Goal: Find specific page/section: Find specific page/section

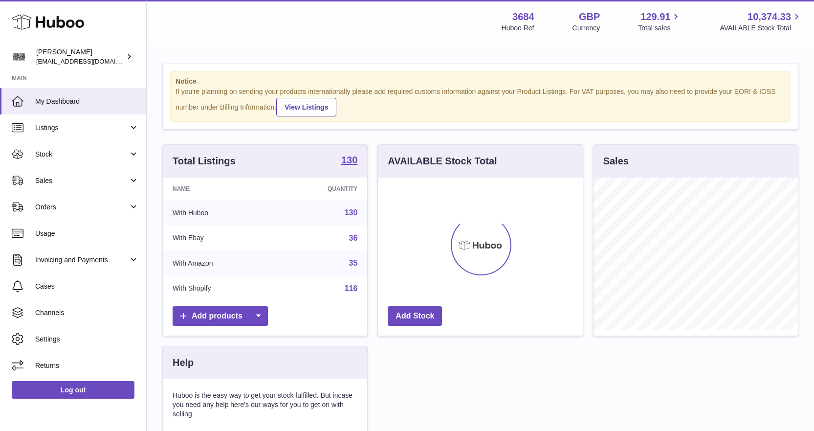
scroll to position [153, 205]
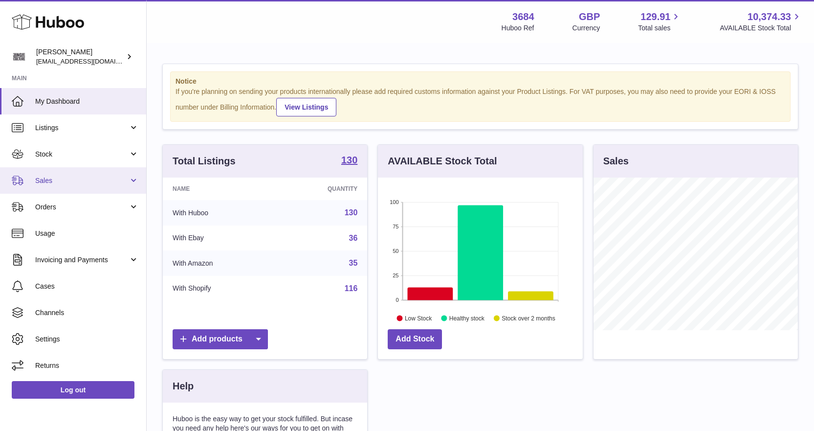
drag, startPoint x: 74, startPoint y: 180, endPoint x: 67, endPoint y: 192, distance: 13.6
click at [74, 180] on span "Sales" at bounding box center [81, 180] width 93 height 9
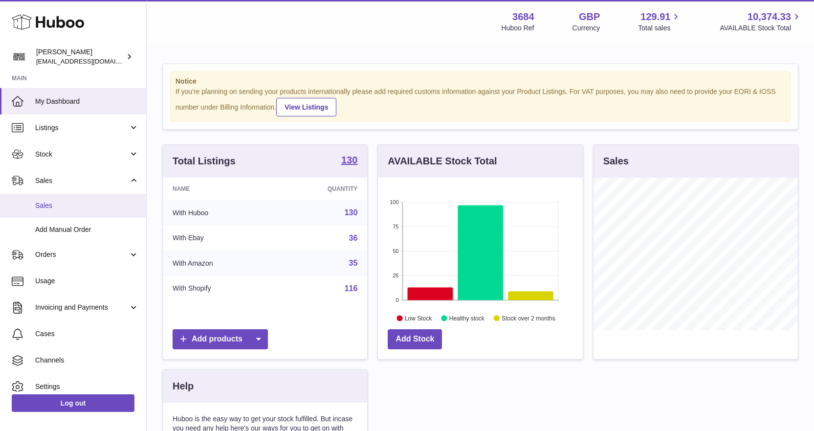
click at [61, 207] on span "Sales" at bounding box center [87, 205] width 104 height 9
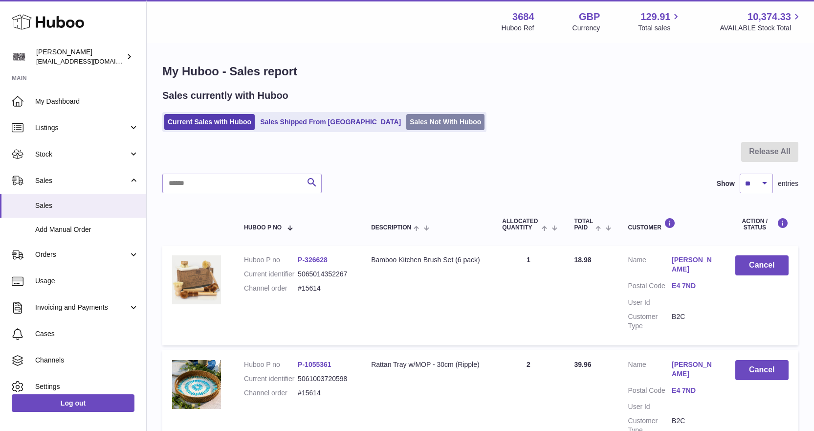
click at [406, 121] on link "Sales Not With Huboo" at bounding box center [445, 122] width 78 height 16
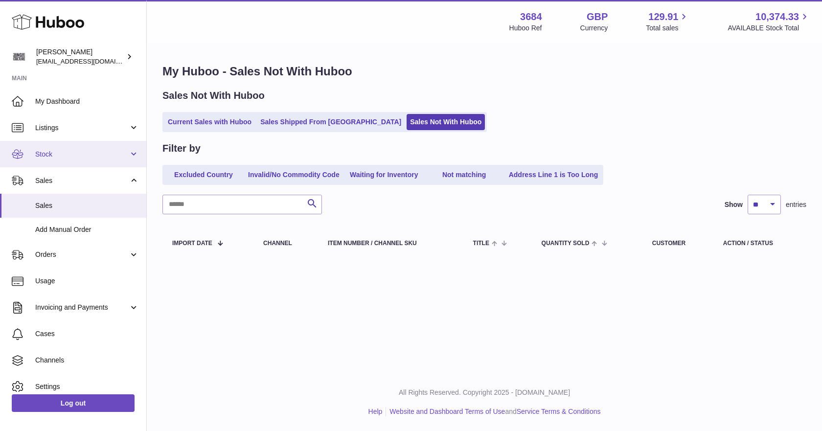
click at [78, 161] on link "Stock" at bounding box center [73, 154] width 146 height 26
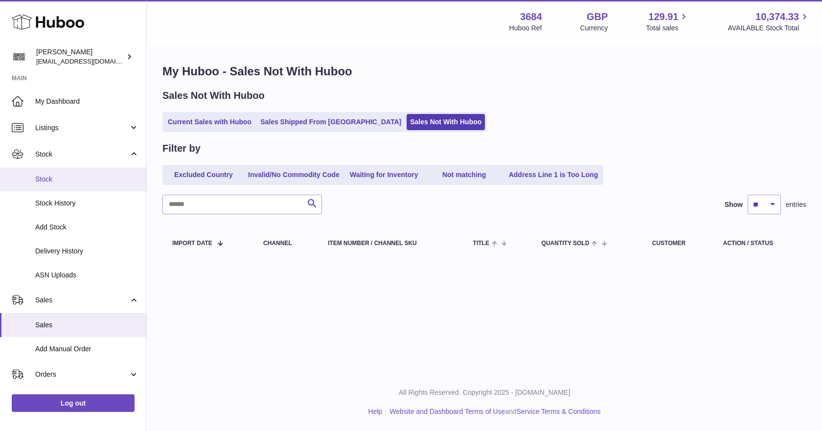
click at [68, 181] on span "Stock" at bounding box center [87, 179] width 104 height 9
